Goal: Task Accomplishment & Management: Manage account settings

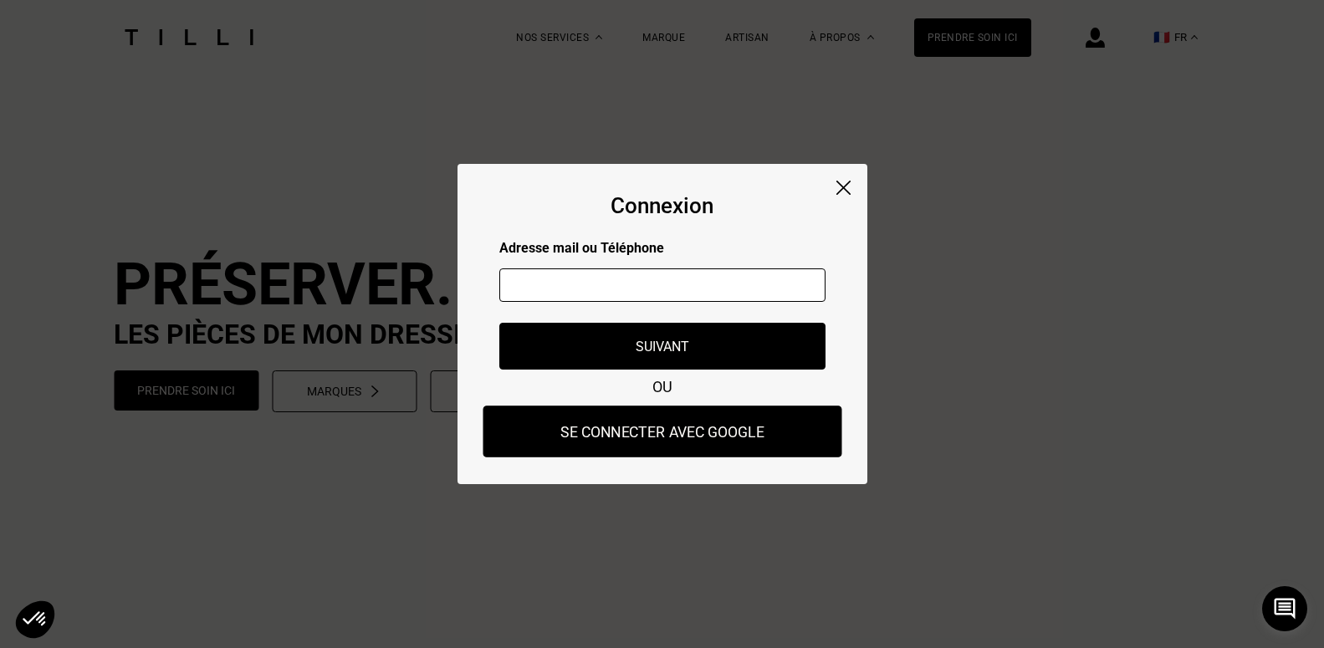
click at [642, 428] on button "Se connecter avec Google" at bounding box center [662, 432] width 359 height 52
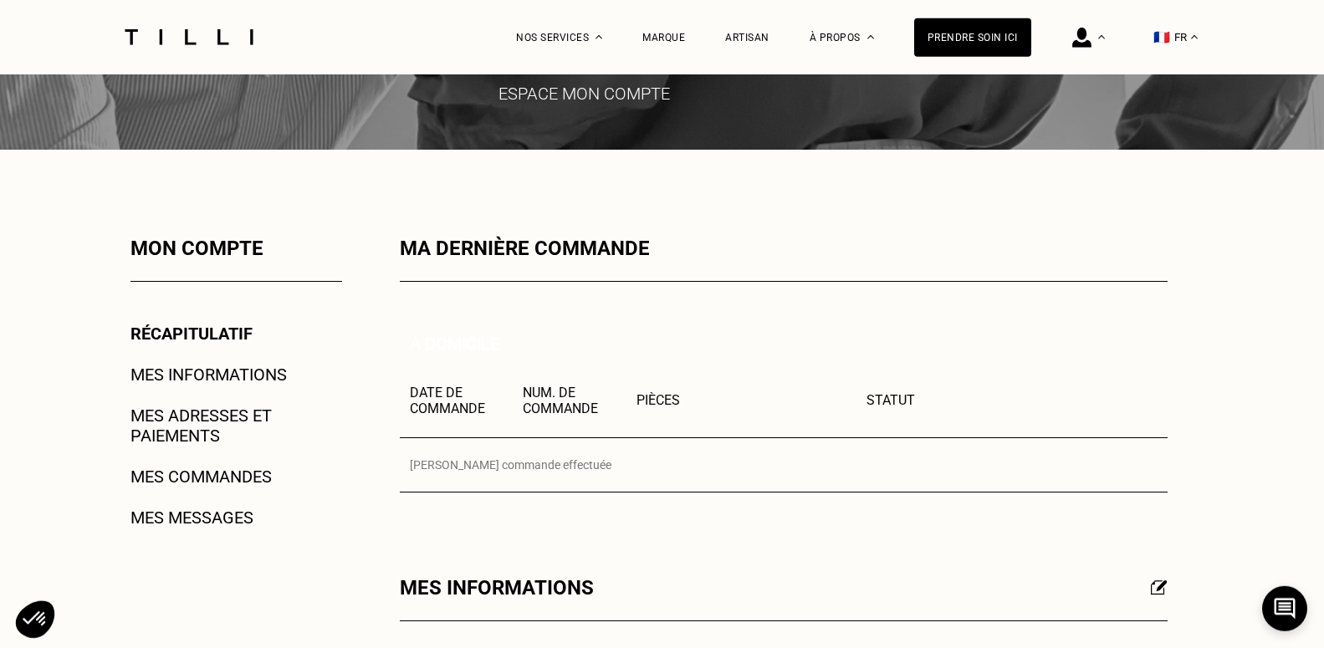
scroll to position [175, 0]
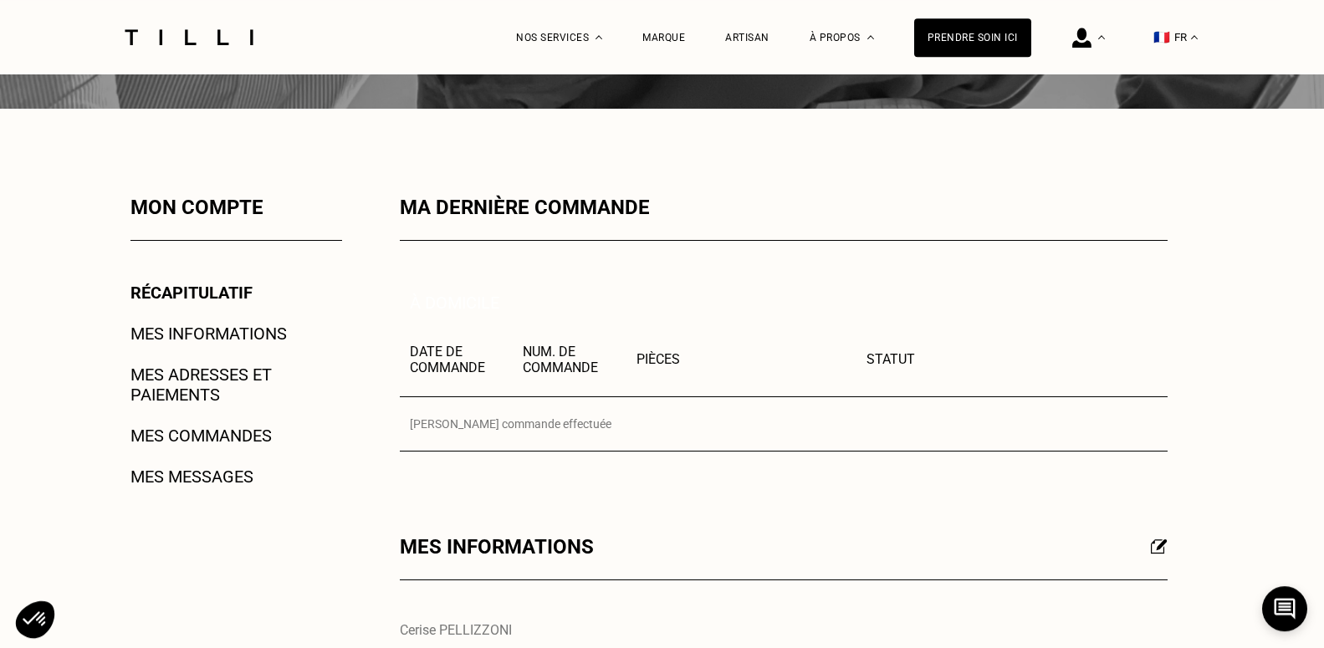
click at [200, 380] on link "Mes adresses et paiements" at bounding box center [236, 385] width 212 height 40
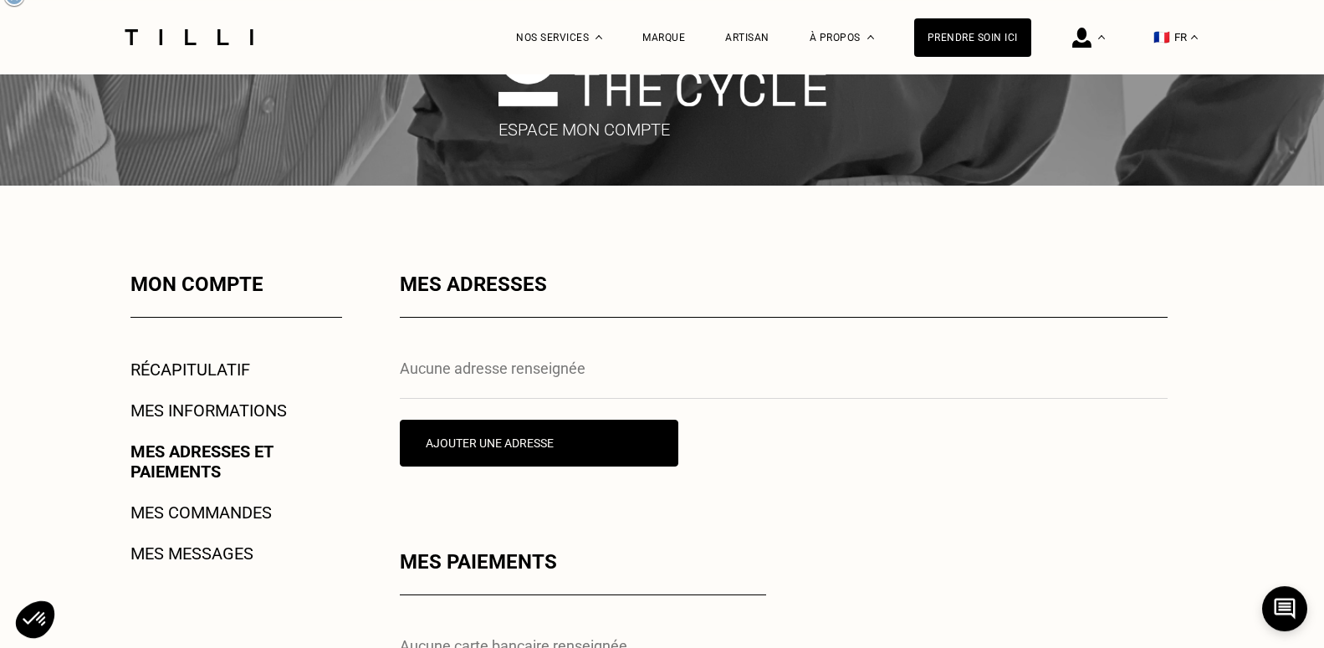
scroll to position [109, 0]
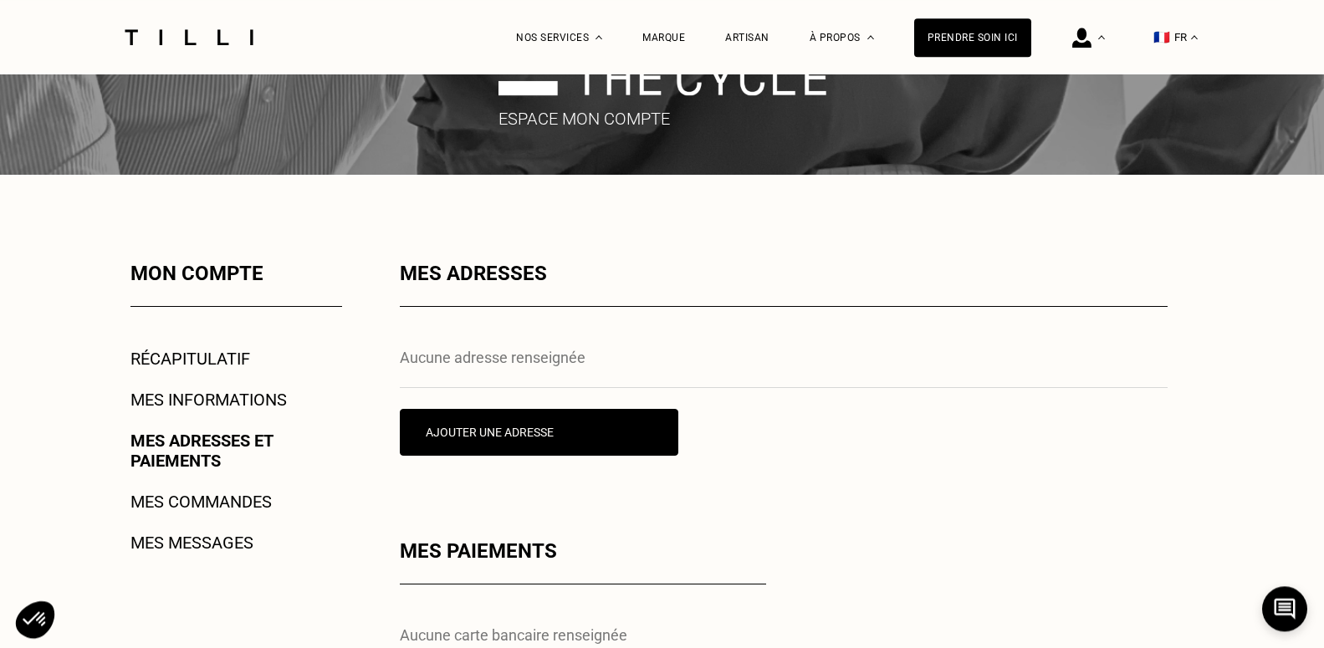
click at [205, 542] on link "Mes messages" at bounding box center [191, 543] width 123 height 20
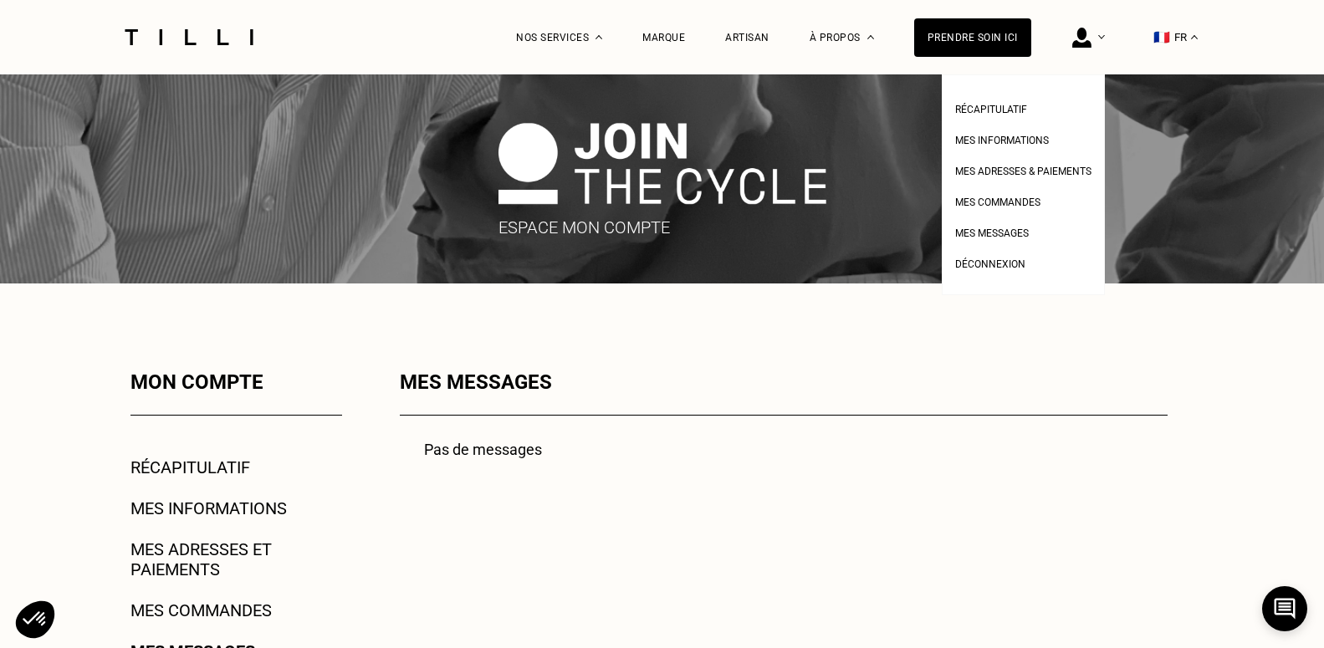
click at [1091, 38] on img at bounding box center [1081, 38] width 19 height 20
click at [980, 137] on span "Mes informations" at bounding box center [1002, 141] width 94 height 12
